Goal: Transaction & Acquisition: Purchase product/service

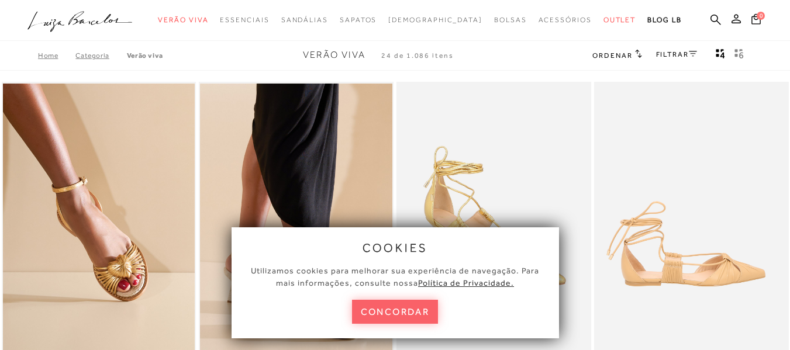
click at [402, 312] on button "concordar" at bounding box center [395, 312] width 87 height 24
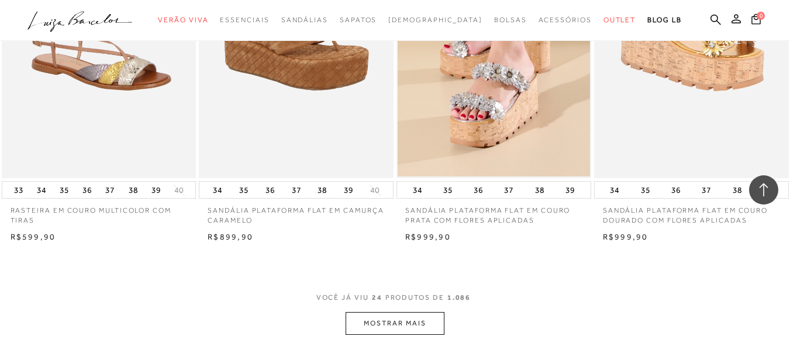
scroll to position [2133, 0]
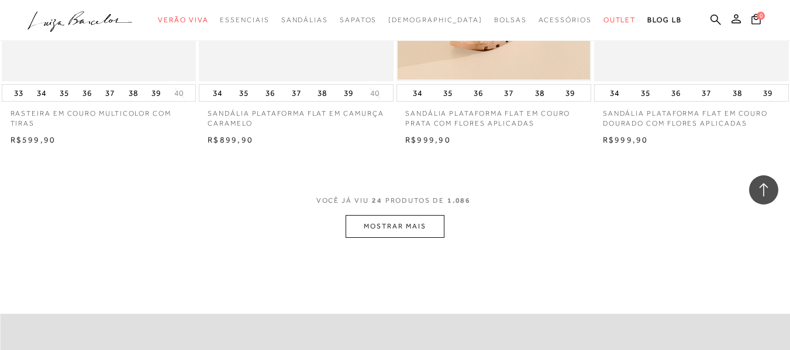
click at [378, 235] on button "MOSTRAR MAIS" at bounding box center [395, 226] width 98 height 23
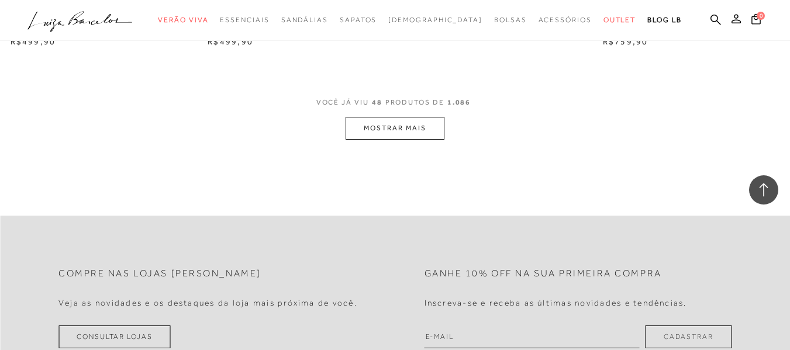
scroll to position [4430, 0]
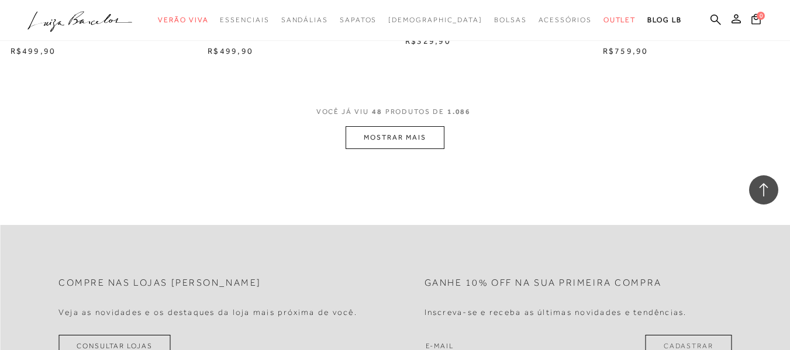
click at [429, 136] on button "MOSTRAR MAIS" at bounding box center [395, 137] width 98 height 23
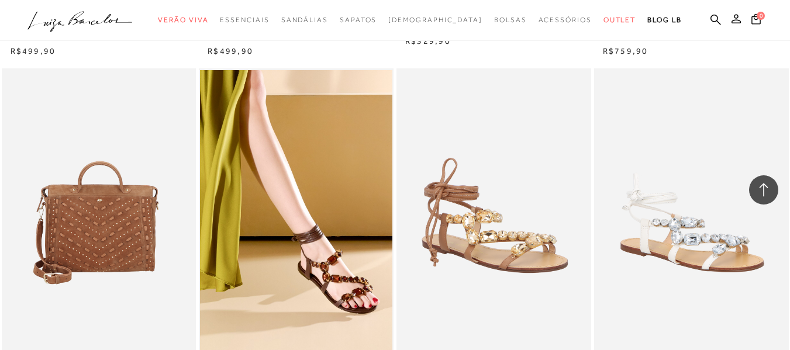
click at [516, 238] on img at bounding box center [495, 214] width 194 height 292
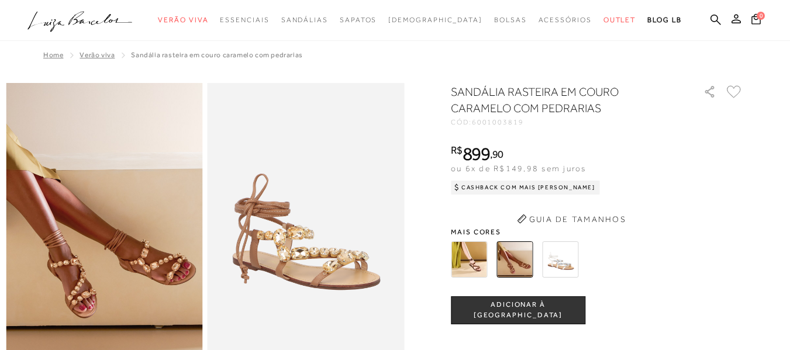
click at [466, 267] on img at bounding box center [469, 260] width 36 height 36
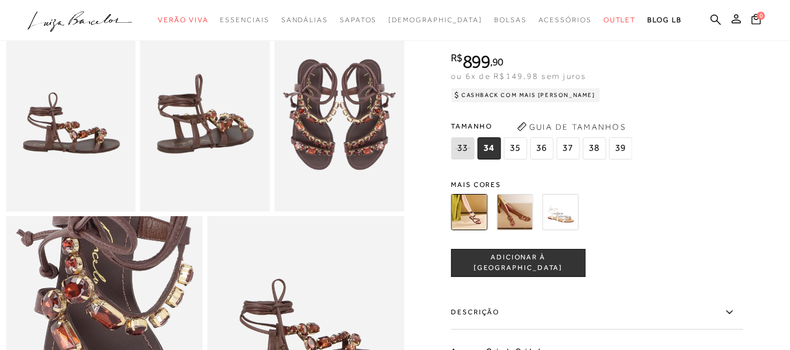
scroll to position [355, 0]
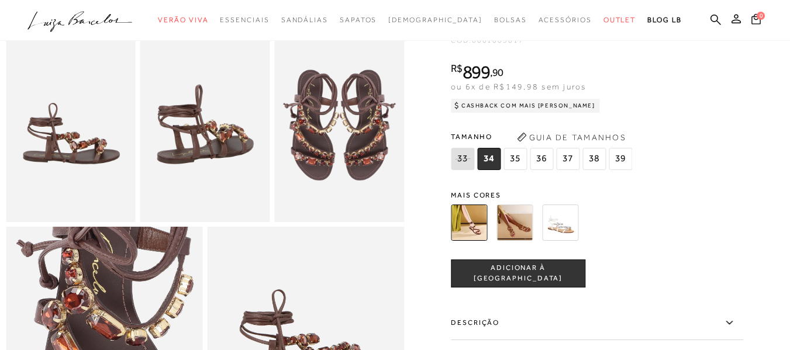
click at [367, 146] on img at bounding box center [339, 125] width 130 height 195
click at [554, 241] on img at bounding box center [560, 223] width 36 height 36
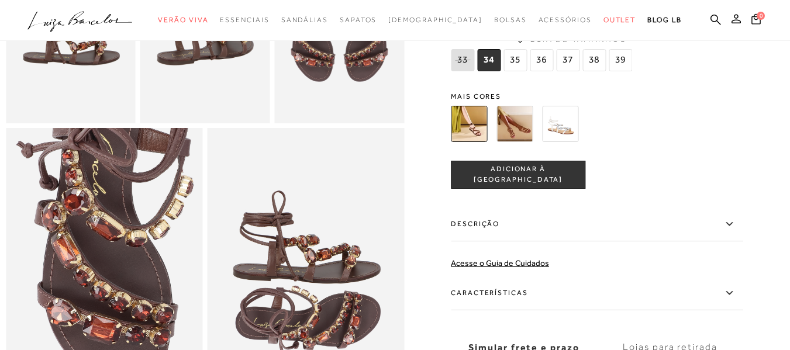
scroll to position [515, 0]
